Goal: Task Accomplishment & Management: Manage account settings

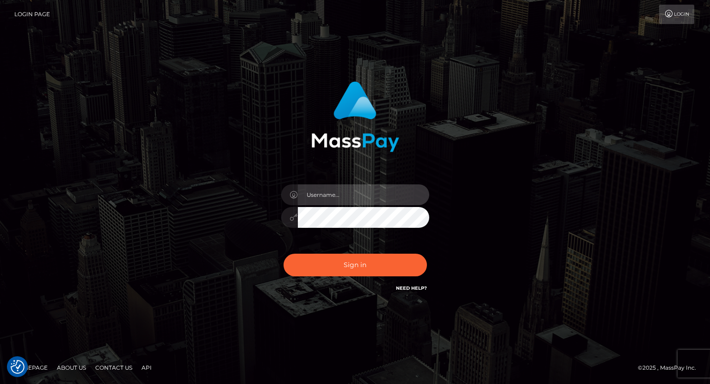
click at [319, 195] on input "text" at bounding box center [363, 194] width 131 height 21
type input "tatyanafansly1"
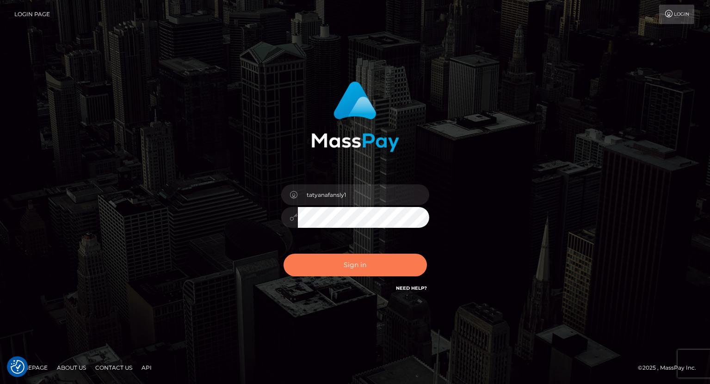
click at [367, 264] on button "Sign in" at bounding box center [354, 265] width 143 height 23
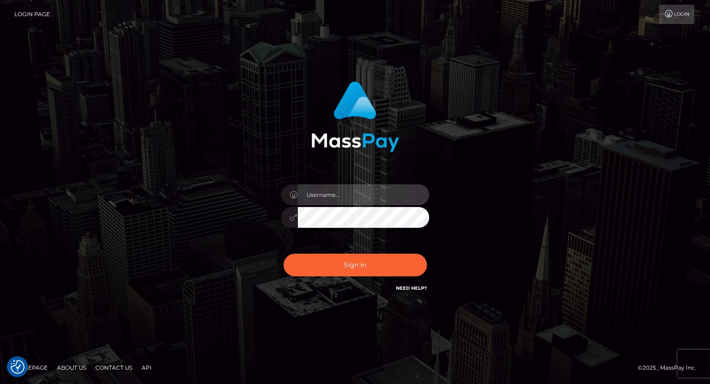
click at [387, 201] on input "text" at bounding box center [363, 194] width 131 height 21
type input "tatyanafansly1"
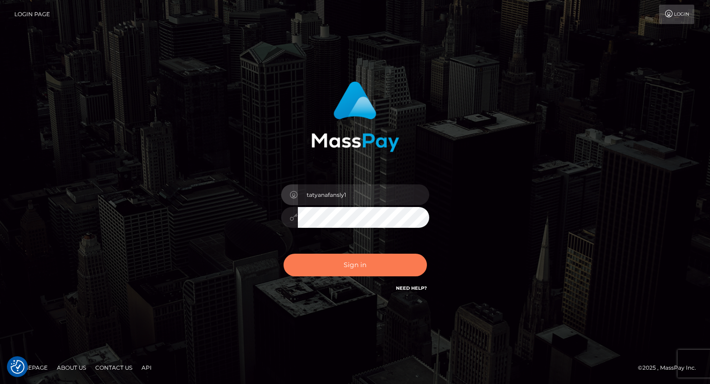
click at [375, 264] on button "Sign in" at bounding box center [354, 265] width 143 height 23
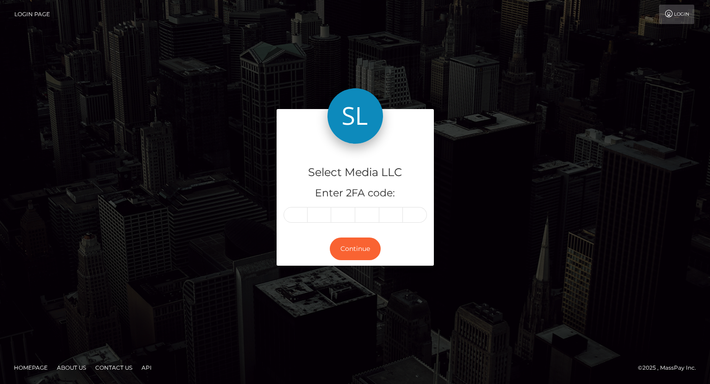
click at [299, 219] on input "text" at bounding box center [295, 215] width 24 height 16
type input "3"
type input "9"
type input "8"
type input "2"
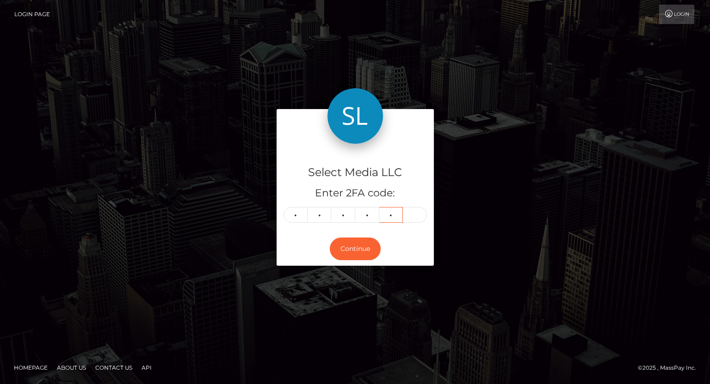
type input "3"
type input "5"
click at [337, 244] on button "Continue" at bounding box center [355, 249] width 51 height 23
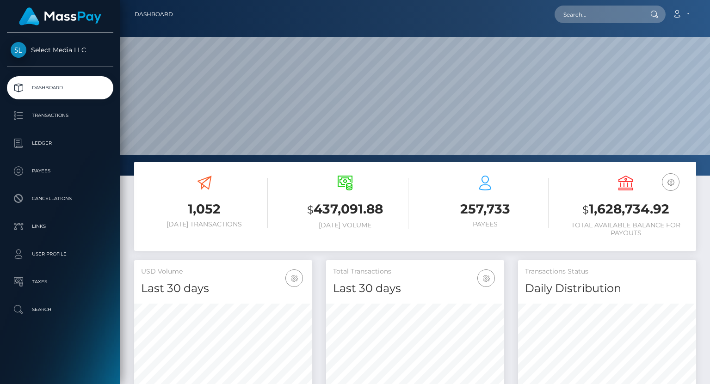
scroll to position [164, 178]
click at [49, 146] on p "Ledger" at bounding box center [60, 143] width 99 height 14
